Goal: Task Accomplishment & Management: Complete application form

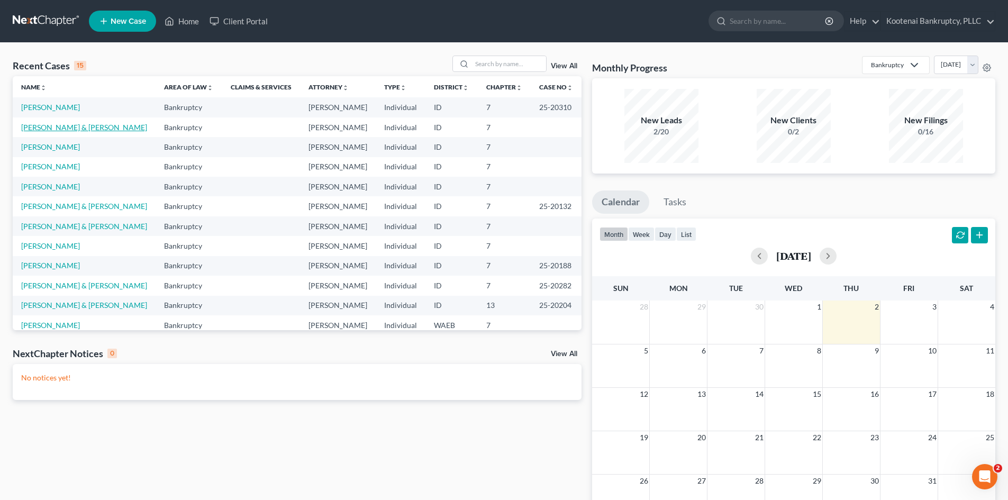
click at [66, 127] on link "[PERSON_NAME] & [PERSON_NAME]" at bounding box center [84, 127] width 126 height 9
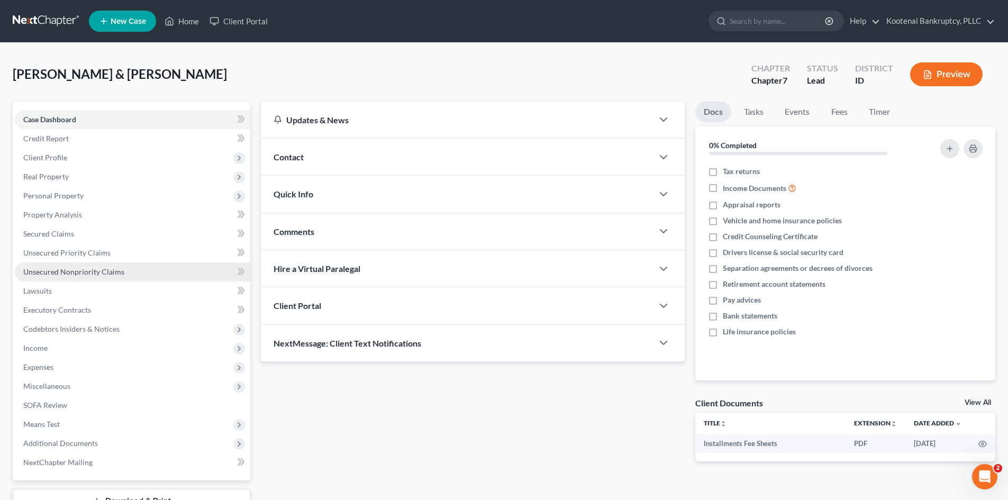
click at [89, 274] on span "Unsecured Nonpriority Claims" at bounding box center [73, 271] width 101 height 9
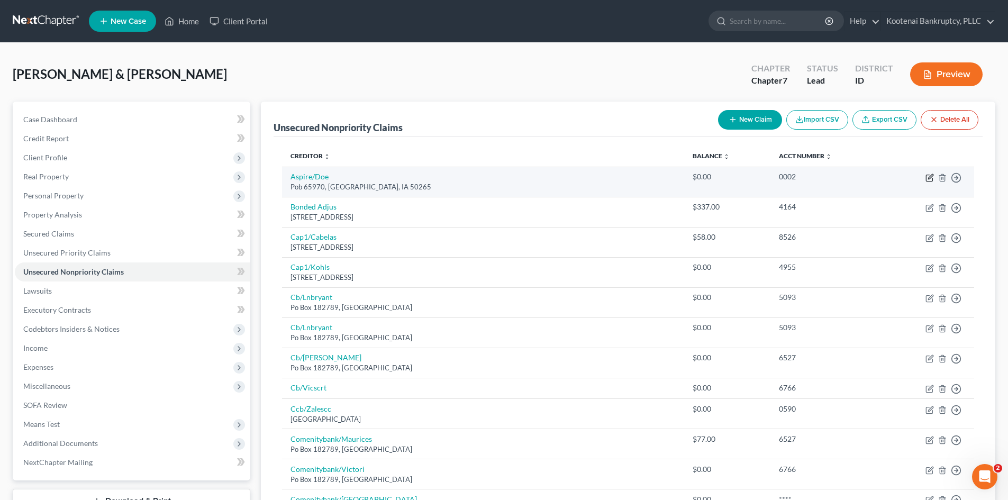
click at [928, 179] on icon "button" at bounding box center [930, 178] width 8 height 8
select select "16"
select select "1"
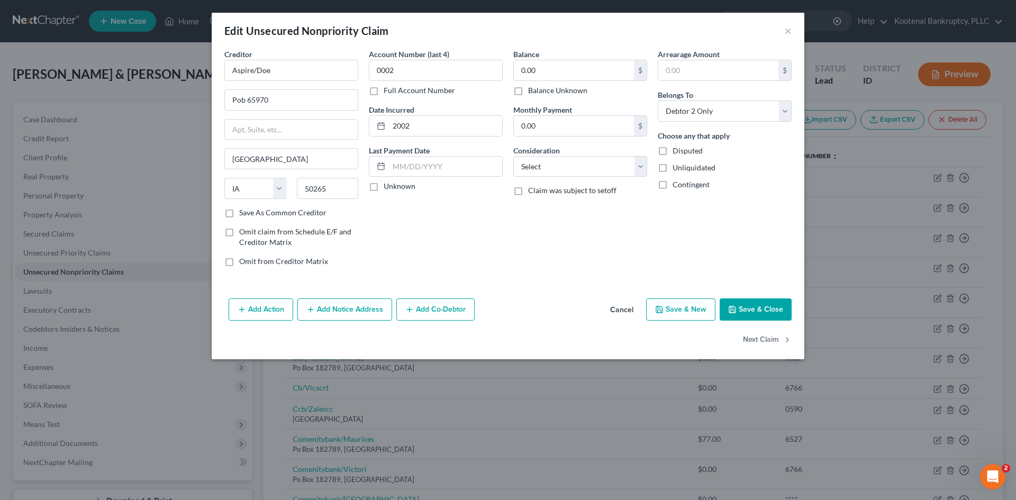
click at [364, 301] on button "Add Notice Address" at bounding box center [344, 309] width 95 height 22
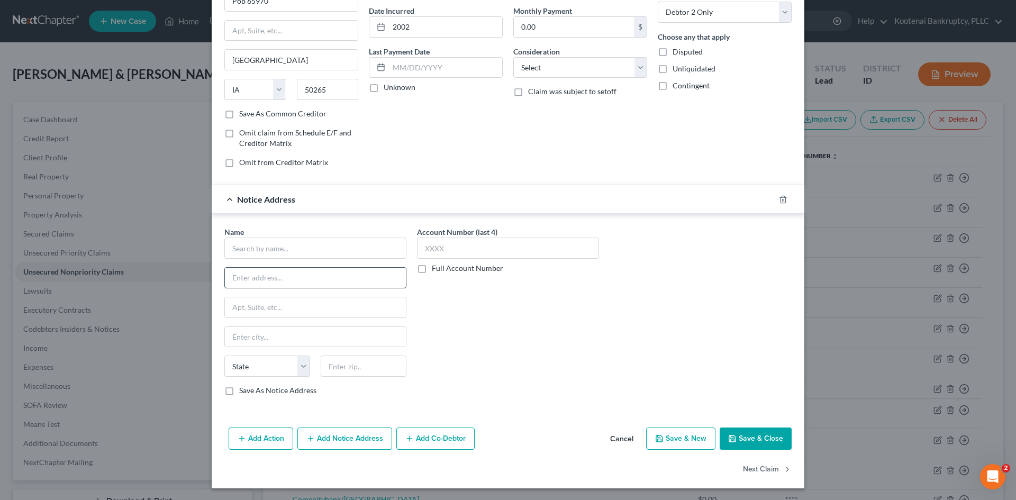
scroll to position [100, 0]
click at [290, 252] on input "text" at bounding box center [315, 247] width 182 height 21
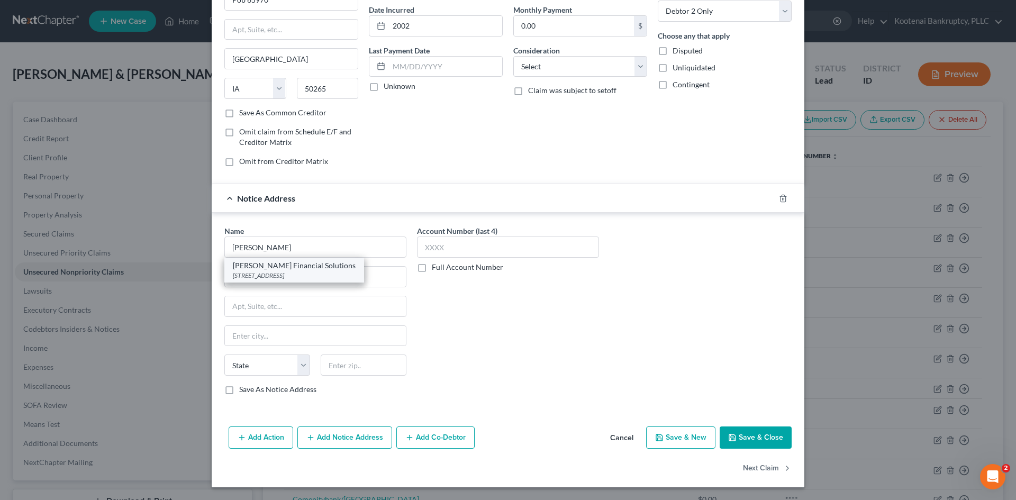
click at [319, 269] on div "[PERSON_NAME] Financial Solutions" at bounding box center [294, 265] width 123 height 11
type input "[PERSON_NAME] Financial Solutions"
type input "PO Box 7100"
type input "Coeur D Alene"
select select "13"
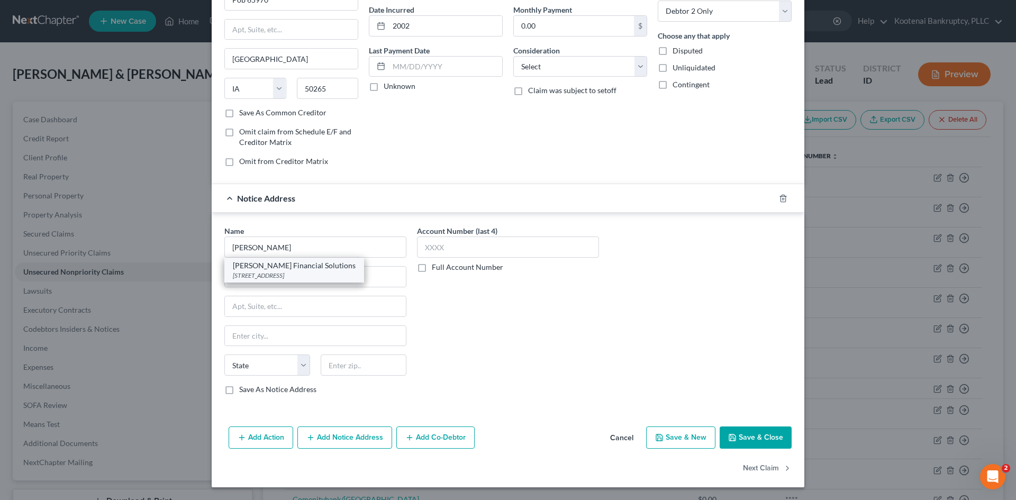
type input "83816"
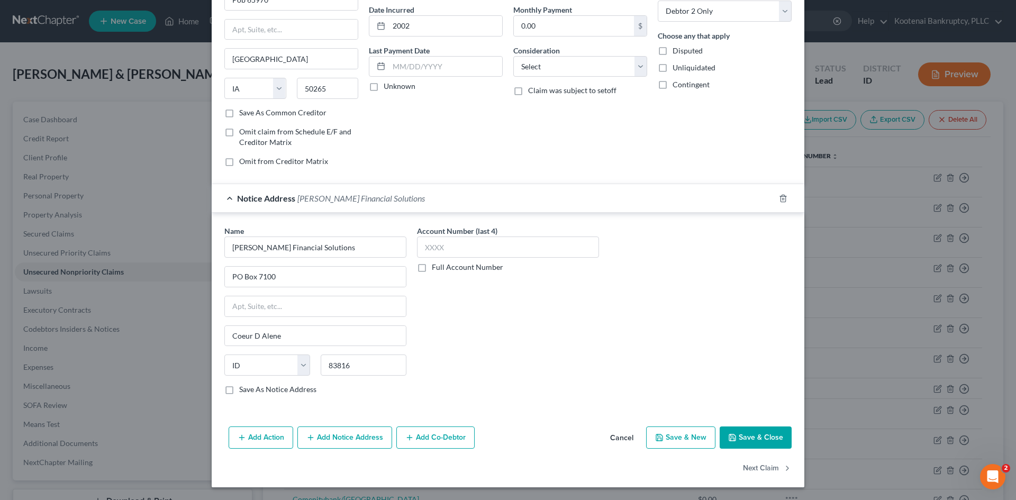
click at [354, 434] on button "Add Notice Address" at bounding box center [344, 438] width 95 height 22
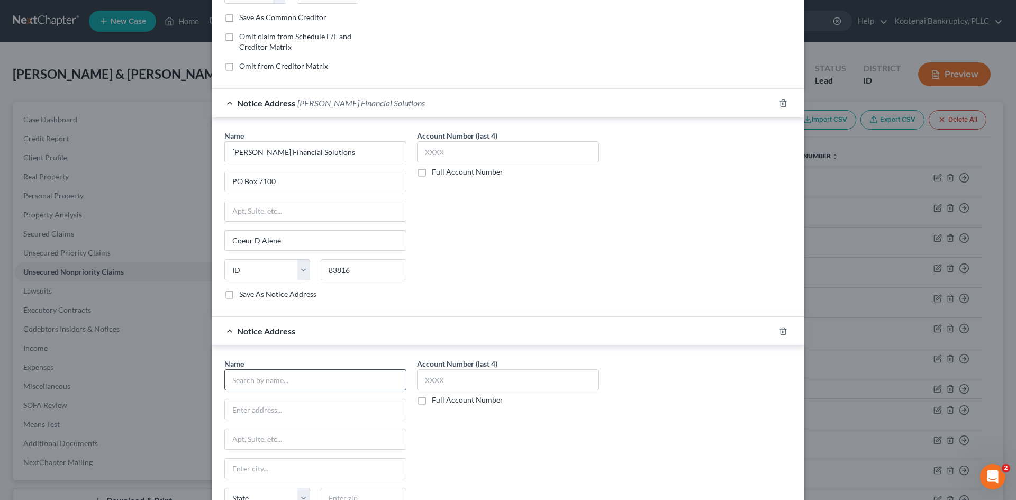
scroll to position [206, 0]
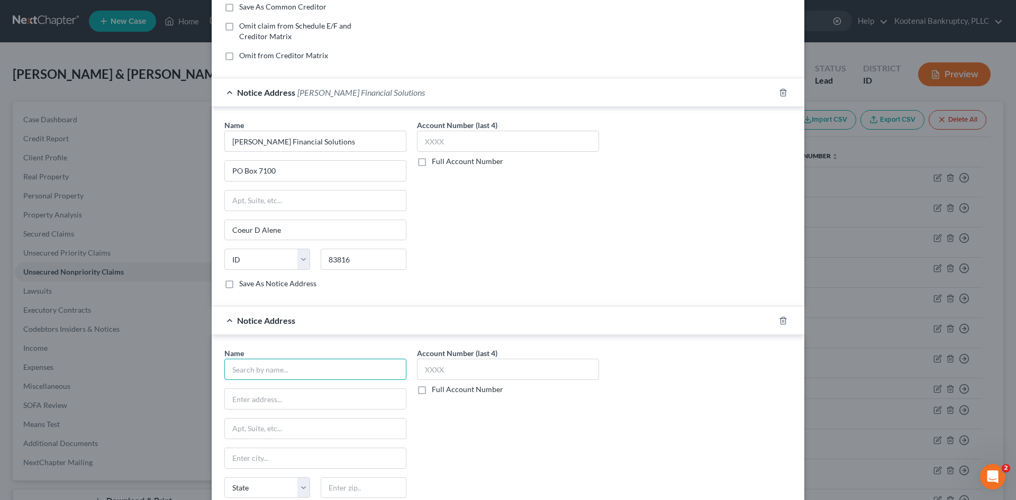
click at [298, 365] on input "text" at bounding box center [315, 369] width 182 height 21
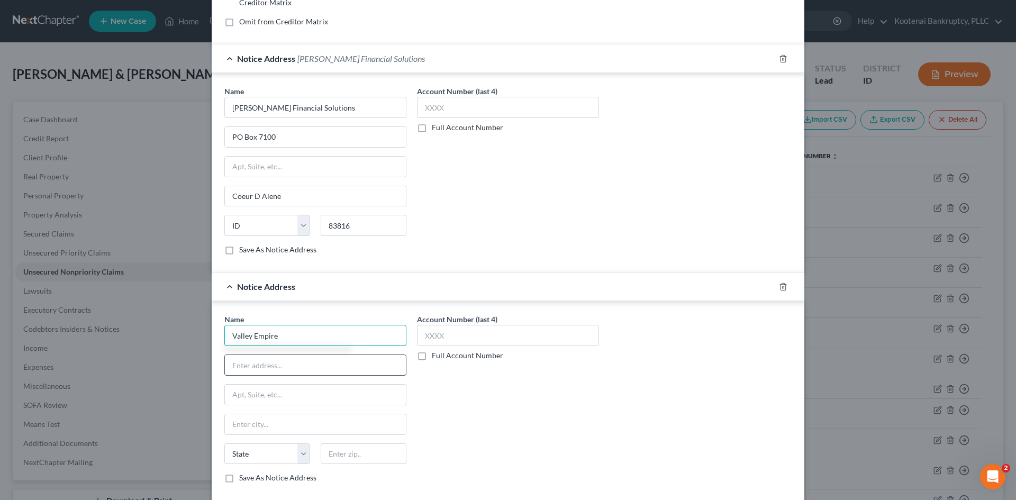
scroll to position [259, 0]
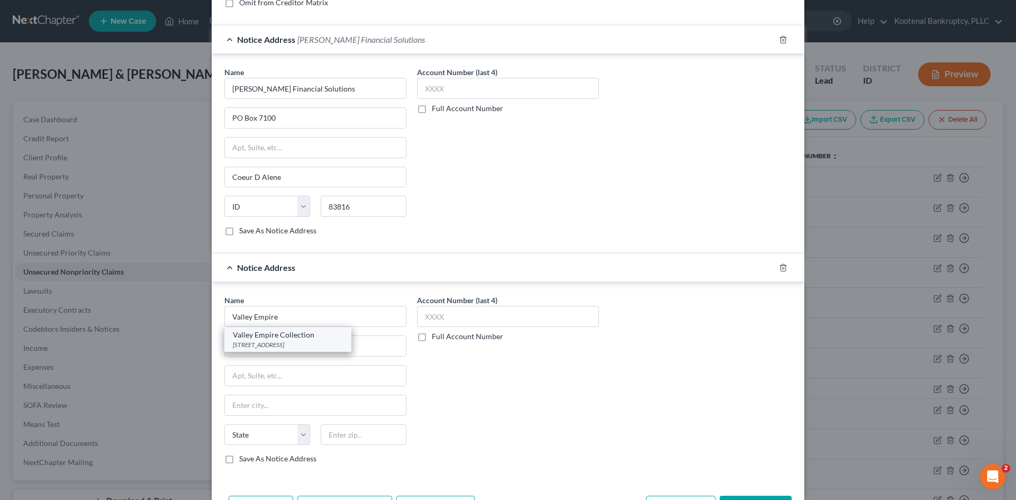
click at [319, 345] on div "[STREET_ADDRESS]" at bounding box center [288, 344] width 110 height 9
type input "Valley Empire Collection"
type input "PO Box 141248"
type input "[GEOGRAPHIC_DATA]"
select select "50"
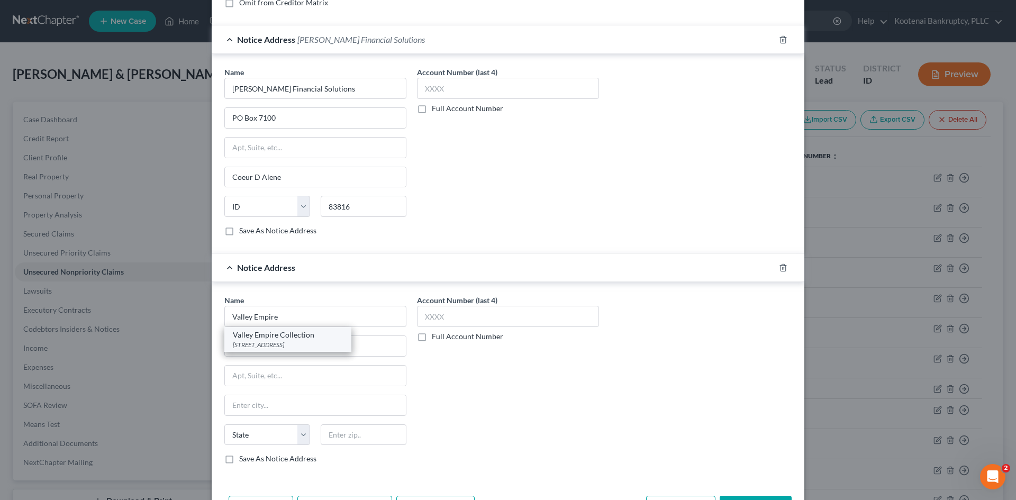
type input "99214"
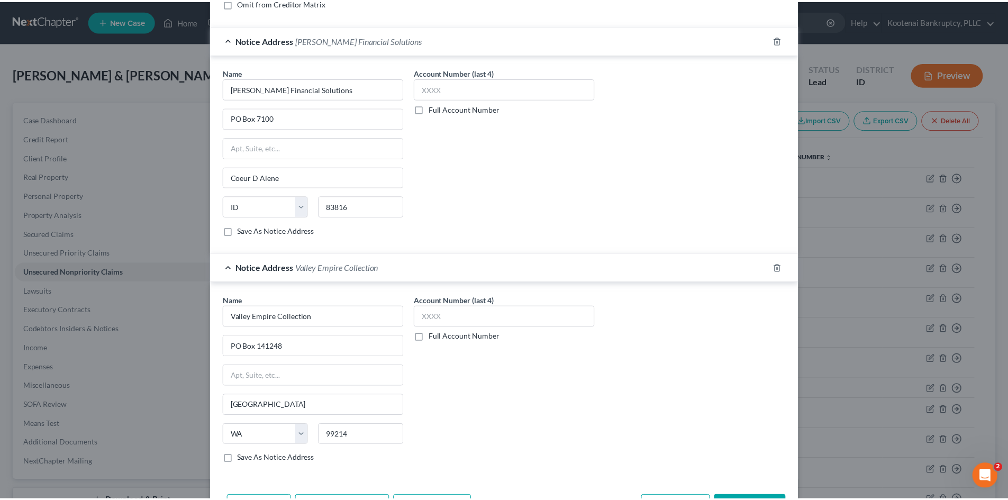
scroll to position [312, 0]
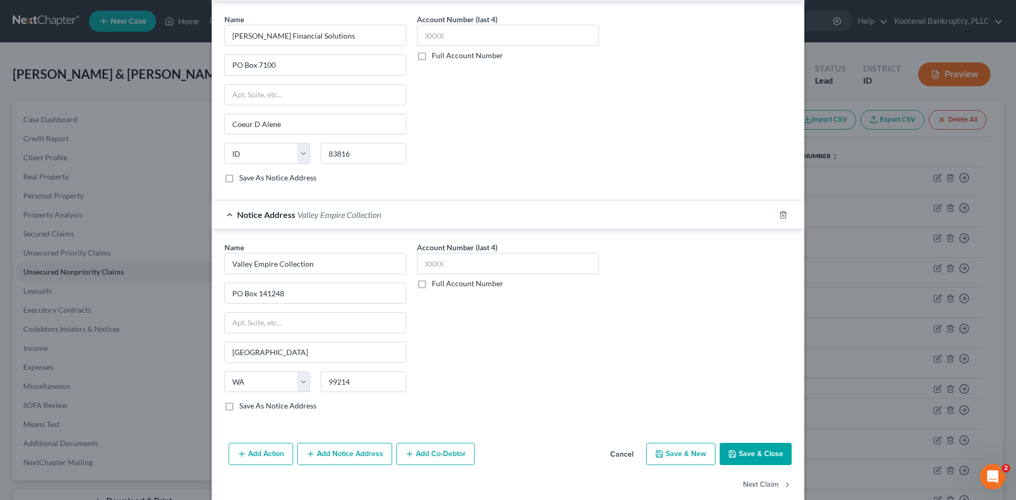
click at [775, 456] on button "Save & Close" at bounding box center [756, 454] width 72 height 22
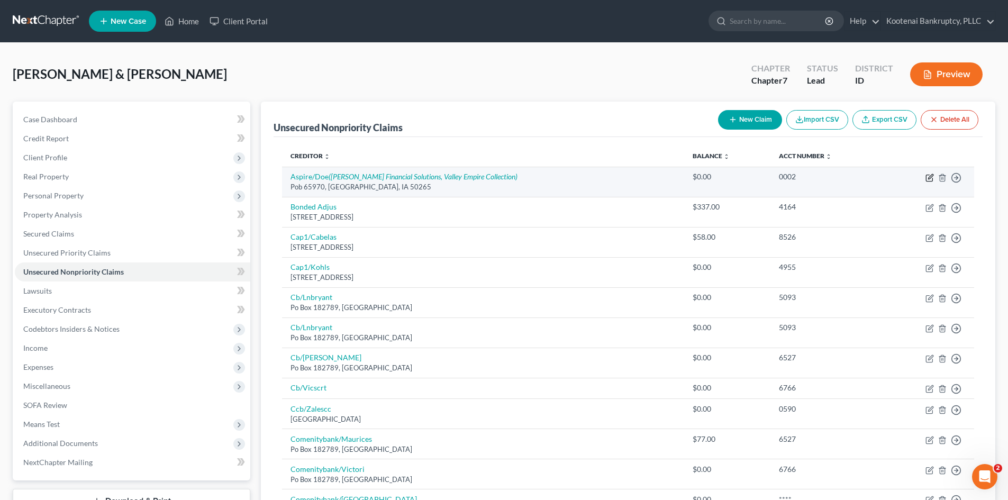
click at [929, 177] on icon "button" at bounding box center [930, 176] width 5 height 5
select select "16"
select select "1"
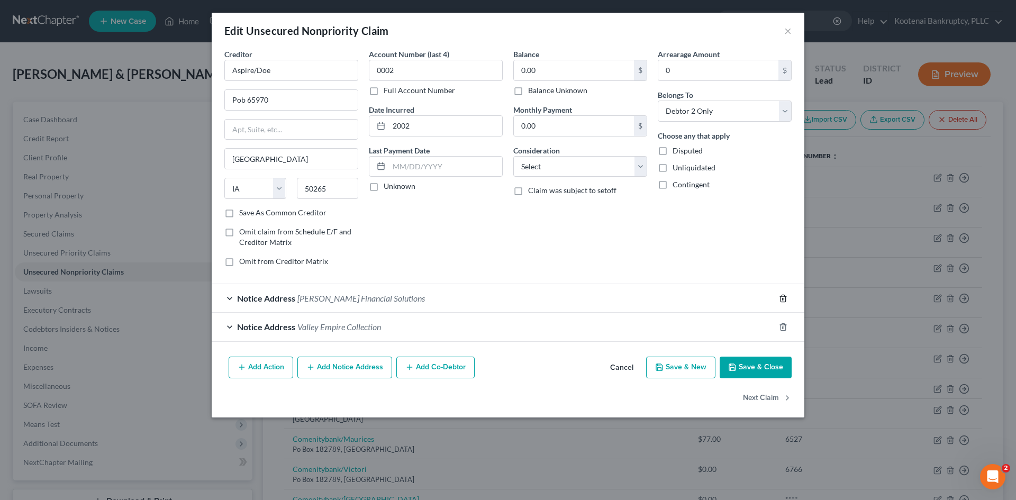
click at [784, 299] on line "button" at bounding box center [784, 299] width 0 height 2
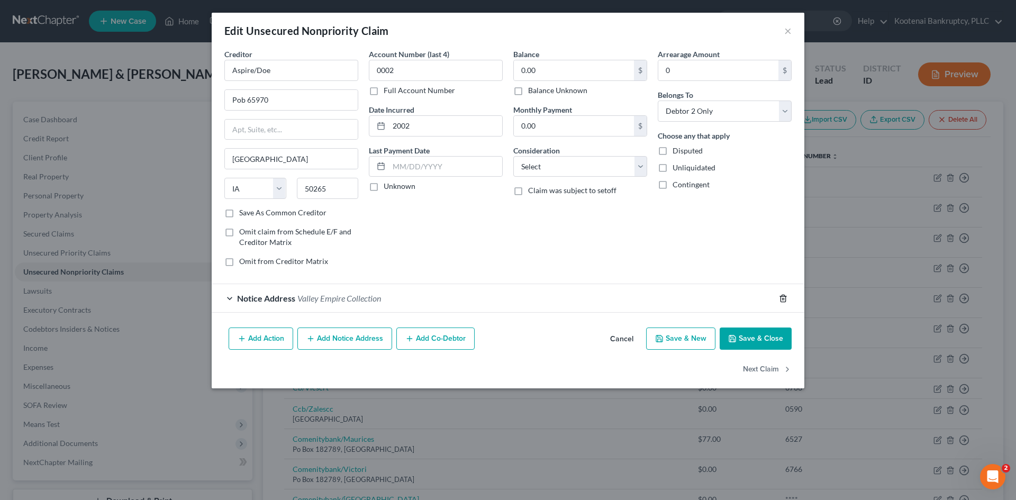
click at [783, 301] on icon "button" at bounding box center [783, 298] width 8 height 8
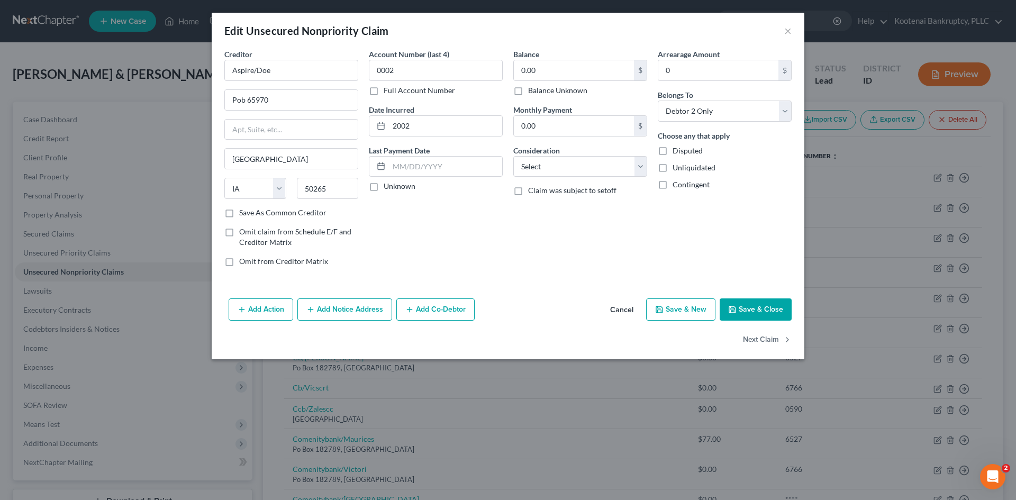
click at [761, 311] on button "Save & Close" at bounding box center [756, 309] width 72 height 22
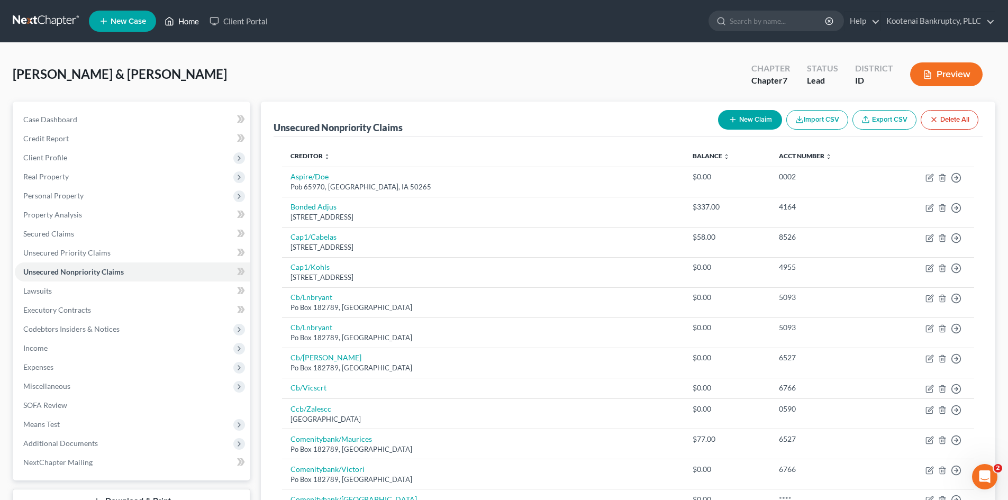
click at [190, 24] on link "Home" at bounding box center [181, 21] width 45 height 19
